Goal: Find specific page/section: Find specific page/section

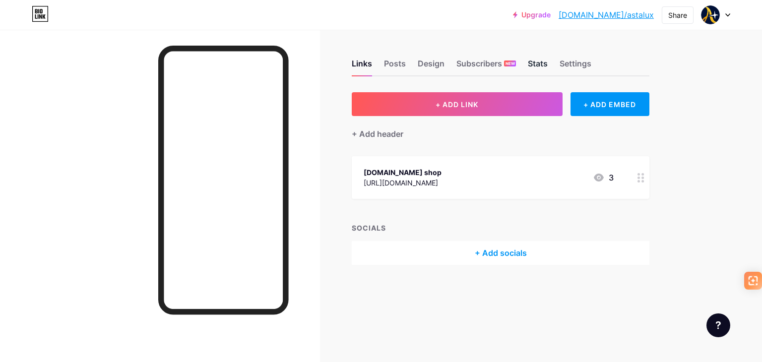
click at [528, 62] on div "Stats" at bounding box center [538, 67] width 20 height 18
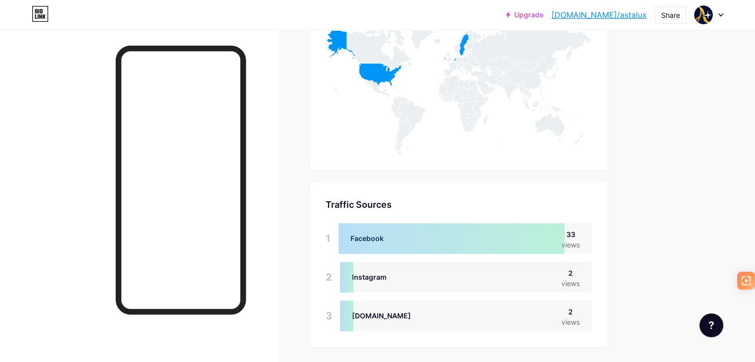
scroll to position [584, 0]
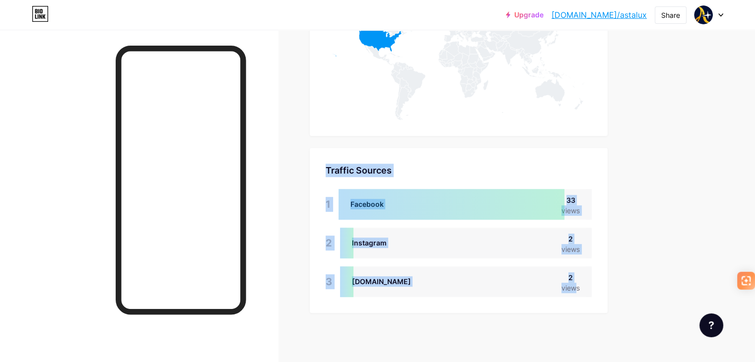
drag, startPoint x: 352, startPoint y: 98, endPoint x: 619, endPoint y: 288, distance: 328.3
copy div "Stats & Insights Page Stats 30 Days All time Top Links Links 1 [DOMAIN_NAME] sh…"
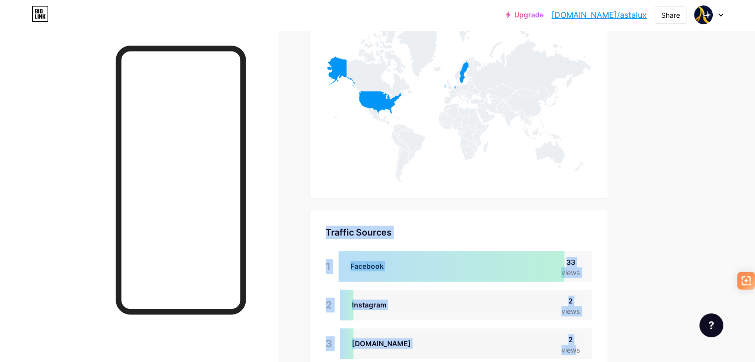
scroll to position [386, 0]
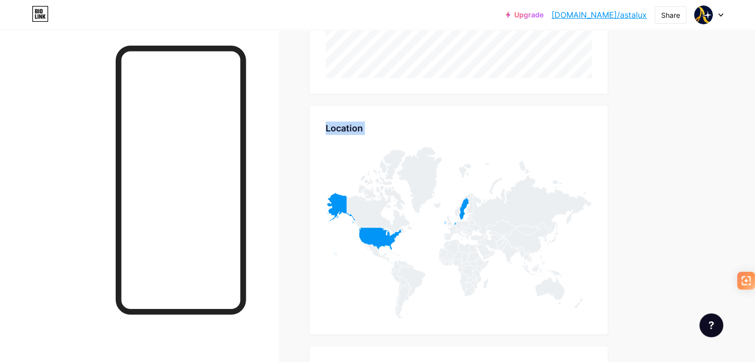
click at [649, 184] on div "Links Posts Design Subscribers NEW Stats Settings Stats & Insights Page Stats 3…" at bounding box center [324, 102] width 649 height 917
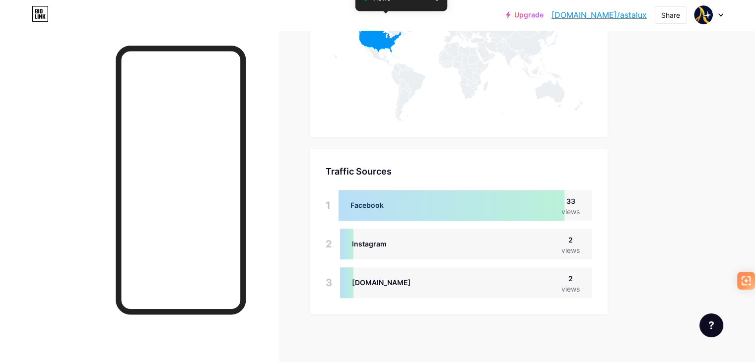
scroll to position [584, 0]
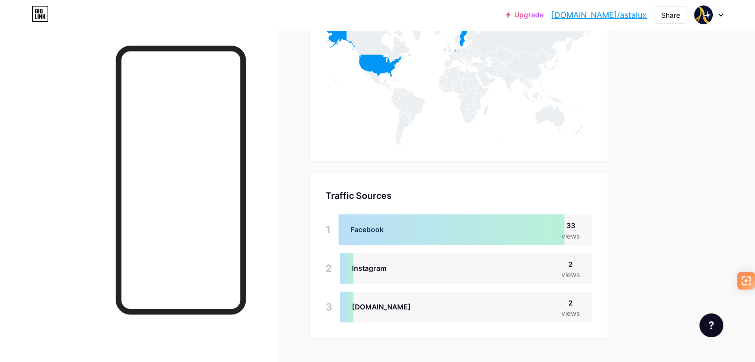
scroll to position [535, 0]
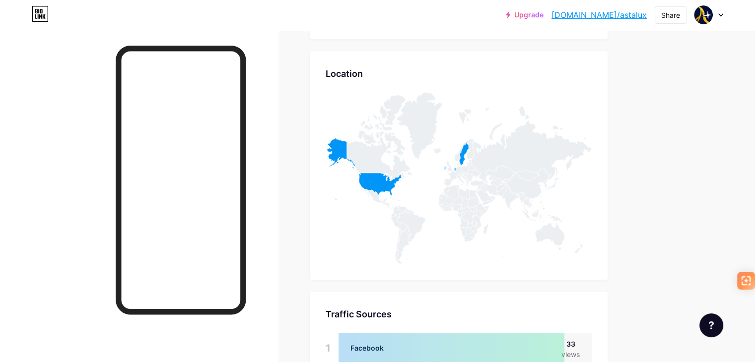
scroll to position [436, 0]
